Goal: Task Accomplishment & Management: Manage account settings

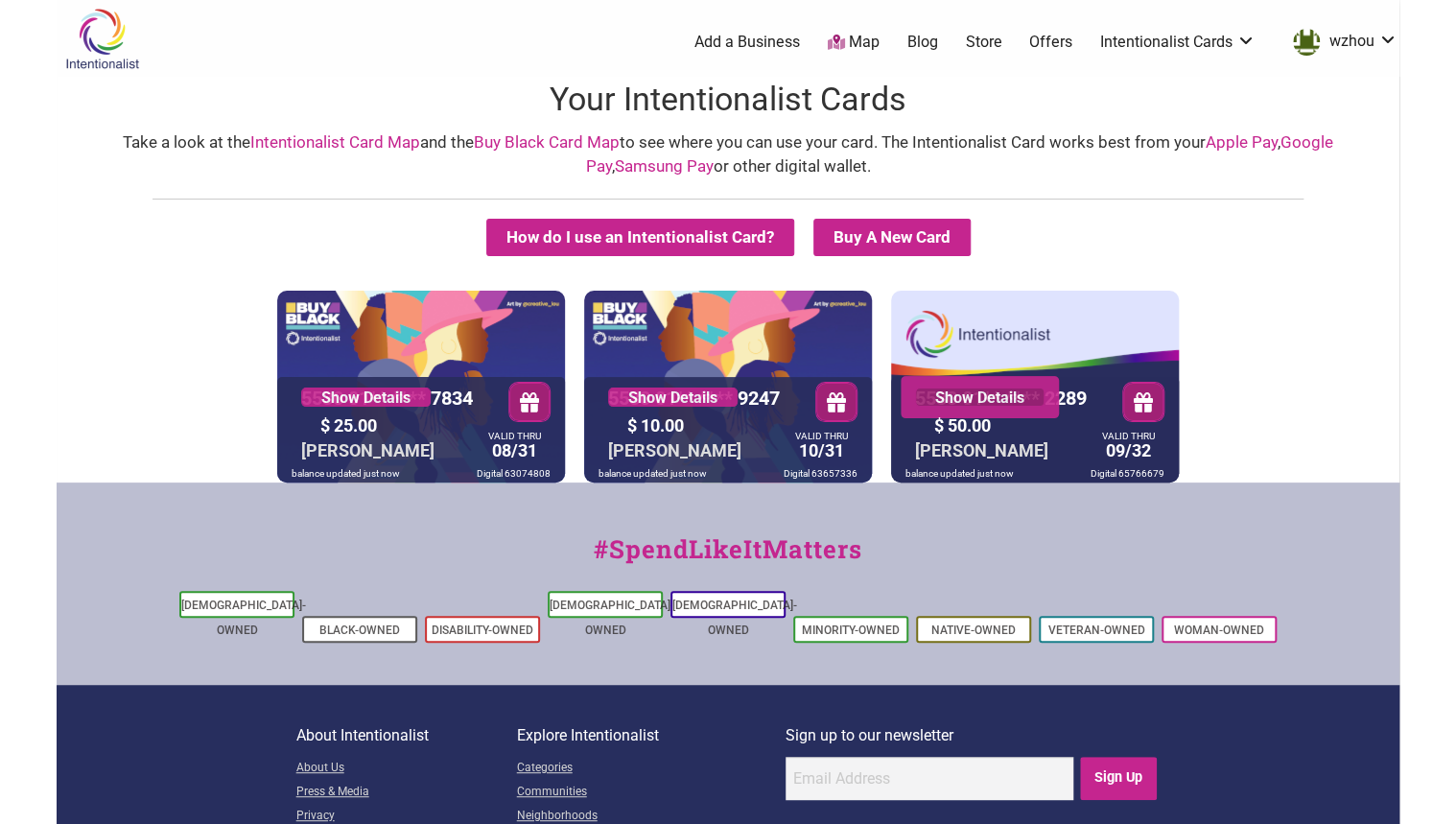
click at [1006, 397] on link "Show Details" at bounding box center [979, 398] width 129 height 20
click at [1124, 445] on div "VALID THRU 09/32" at bounding box center [1129, 449] width 63 height 32
click at [1083, 449] on div at bounding box center [1035, 430] width 287 height 106
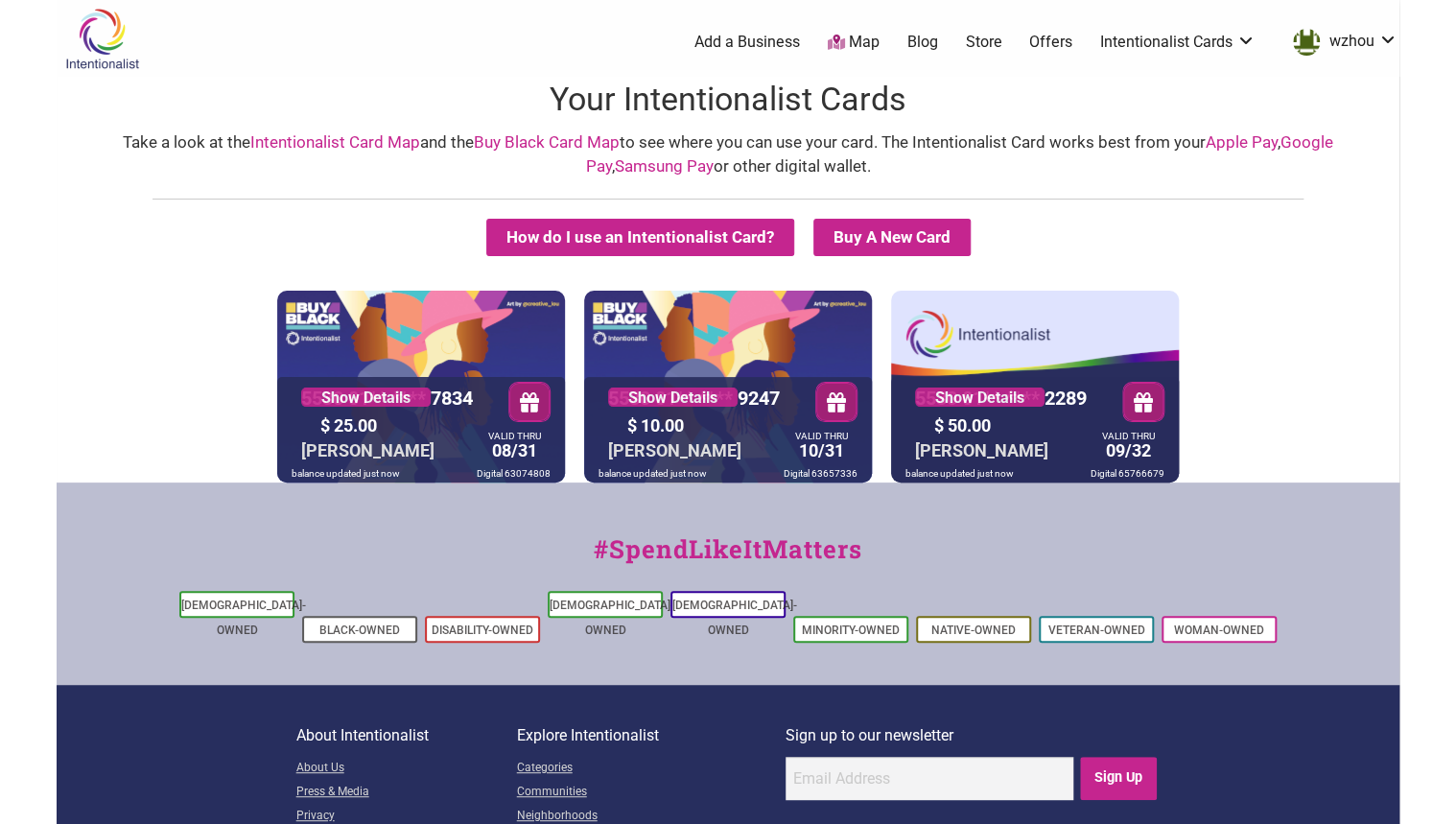
click at [1123, 404] on button "button" at bounding box center [1142, 402] width 40 height 38
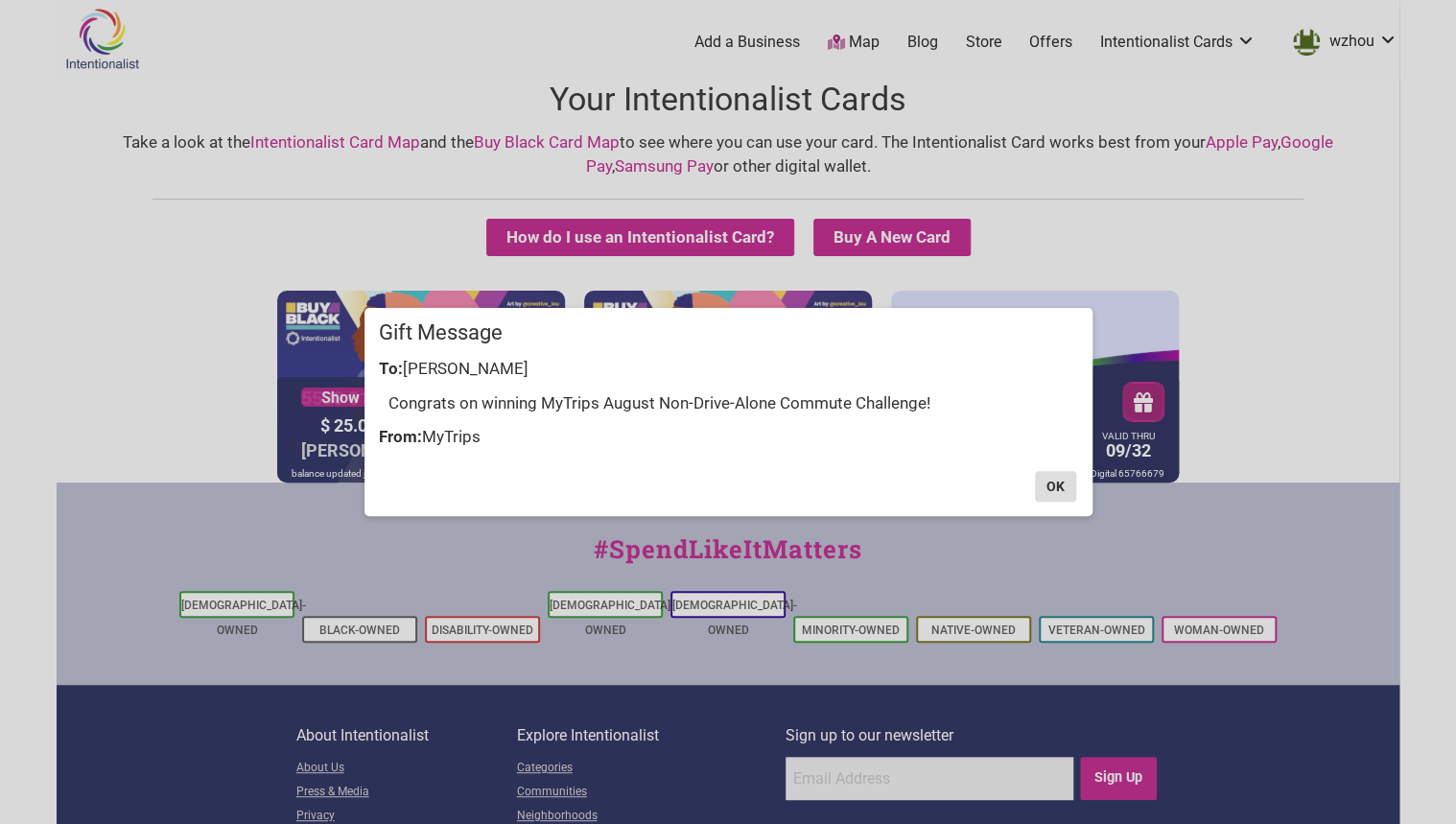
click at [1061, 480] on button "OK" at bounding box center [1055, 486] width 41 height 30
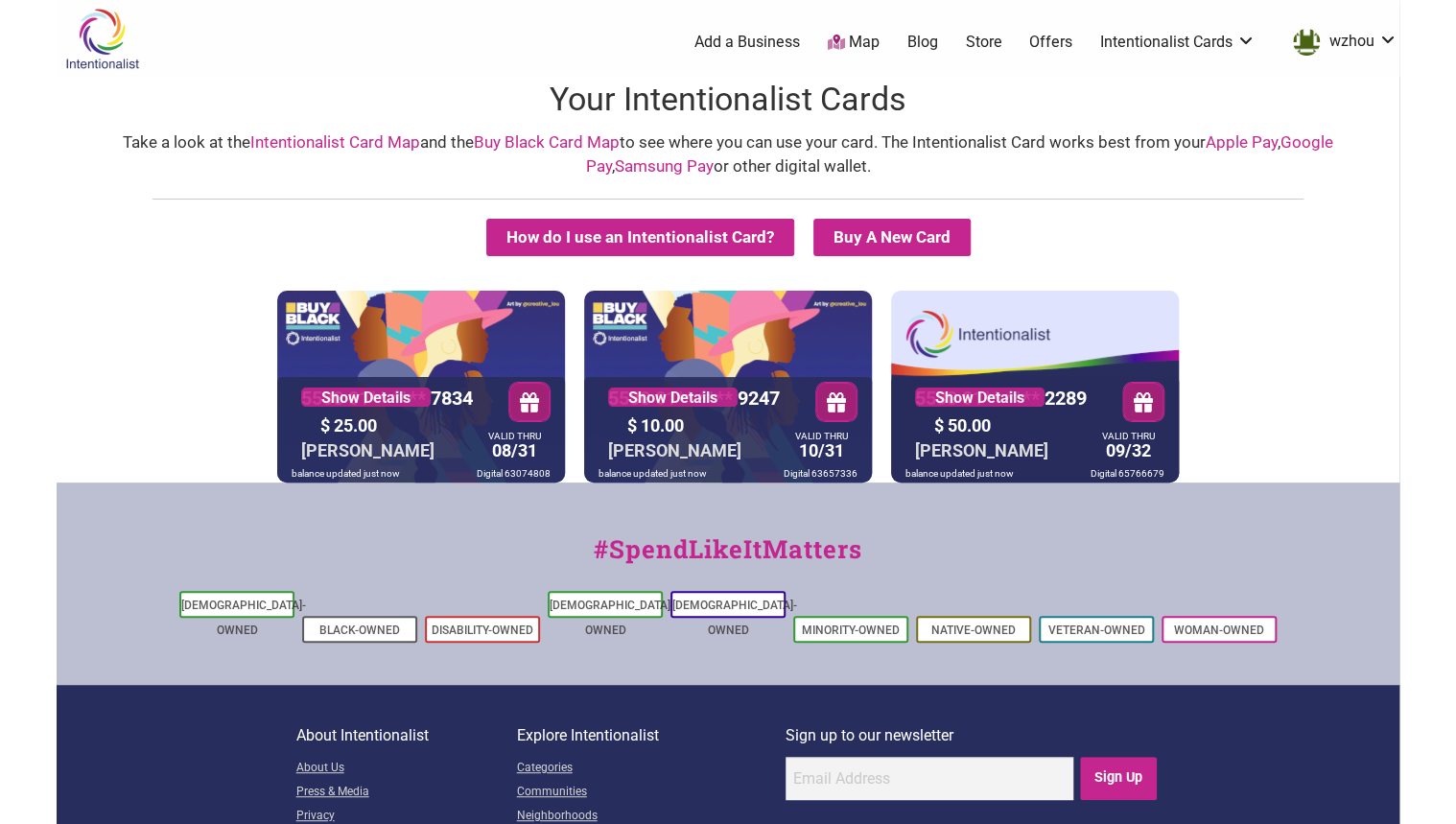
click at [1129, 403] on button "button" at bounding box center [1142, 402] width 40 height 38
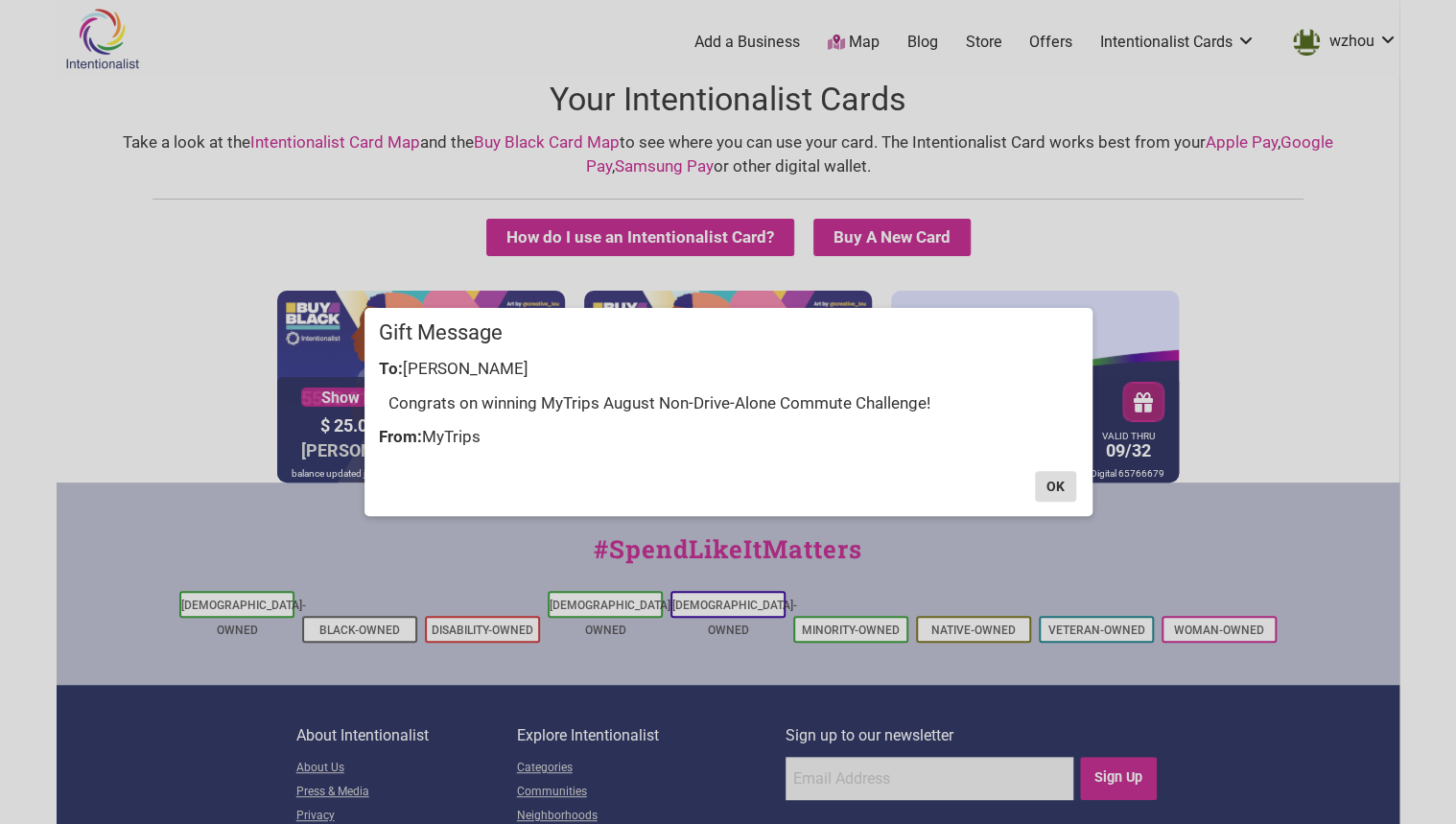
click at [1061, 489] on button "OK" at bounding box center [1055, 486] width 41 height 30
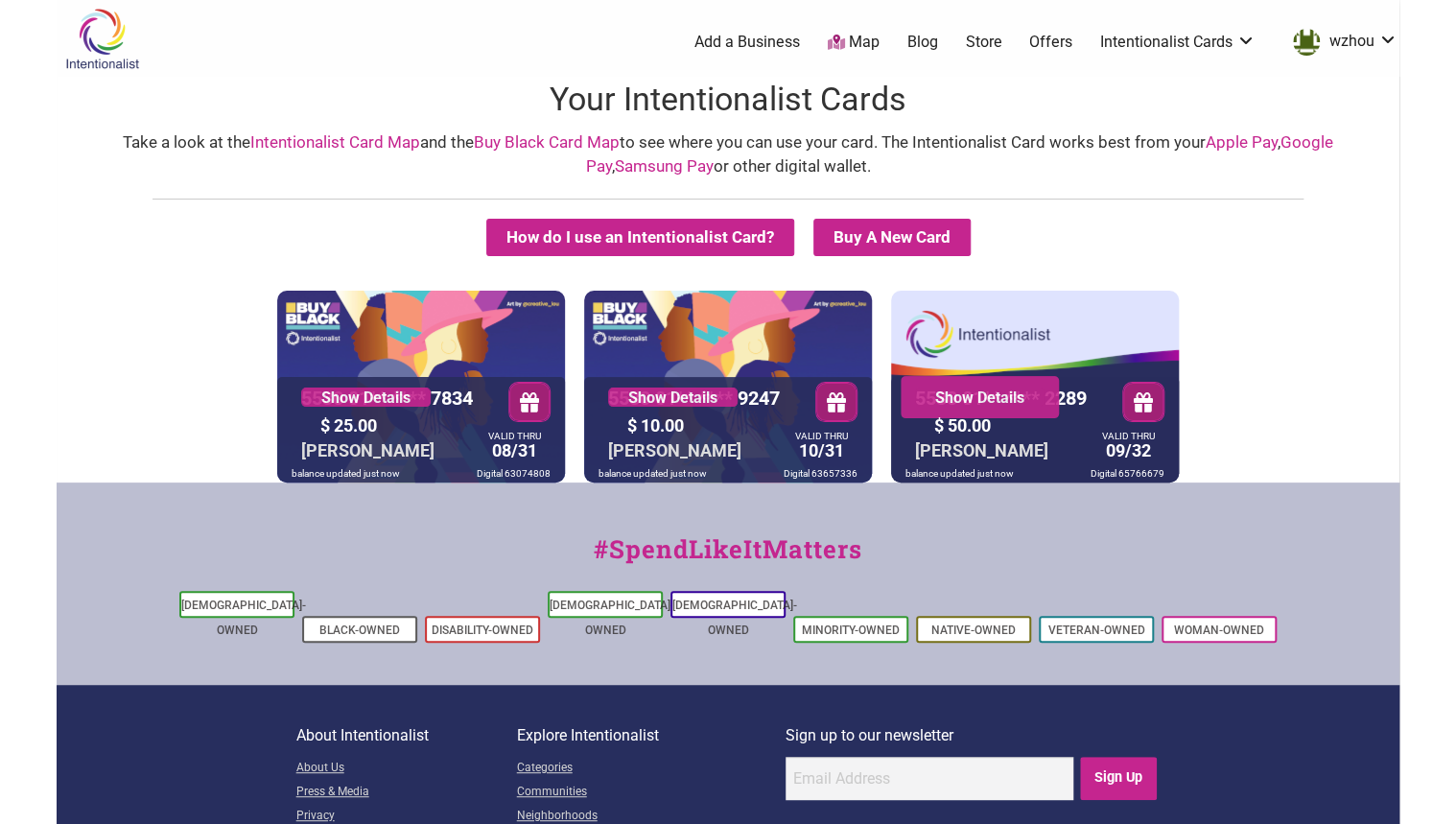
click at [984, 385] on div "Show Details" at bounding box center [980, 397] width 158 height 42
click at [974, 401] on link "Show Details" at bounding box center [979, 398] width 129 height 20
